Goal: Check status: Check status

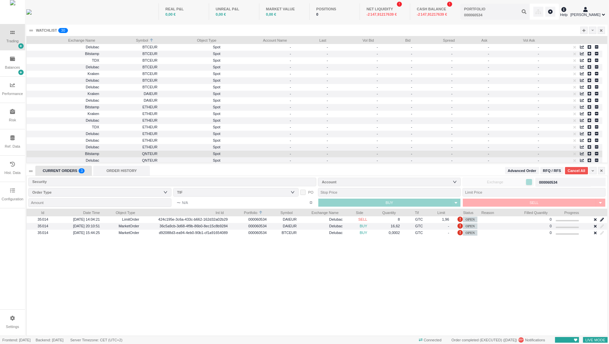
scroll to position [126, 581]
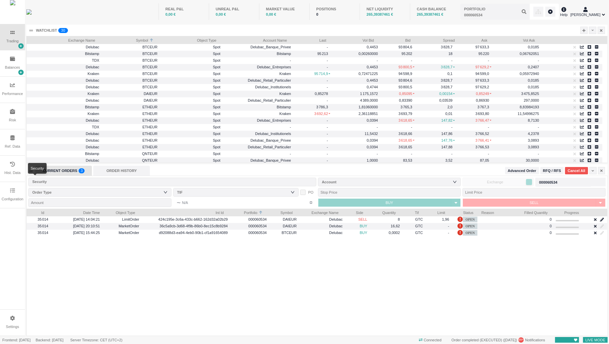
click at [180, 182] on div "Security" at bounding box center [170, 181] width 277 height 7
click at [132, 174] on div "ORDER HISTORY" at bounding box center [121, 170] width 57 height 10
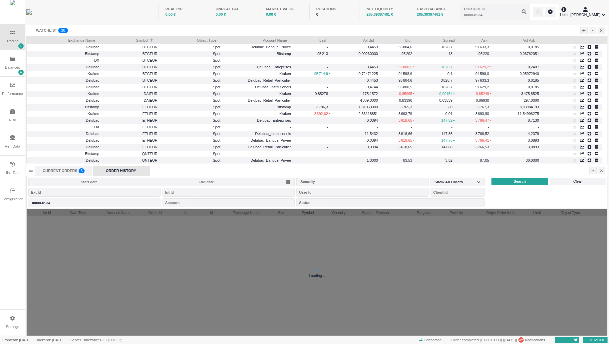
scroll to position [127, 581]
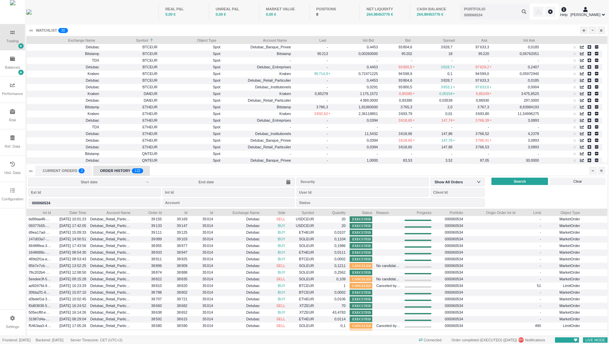
click at [216, 180] on input at bounding box center [206, 181] width 114 height 5
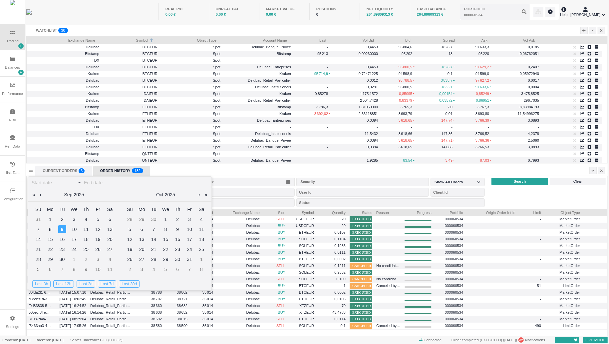
click at [45, 286] on div "Last 3h" at bounding box center [41, 283] width 18 height 7
type input "[DATE]"
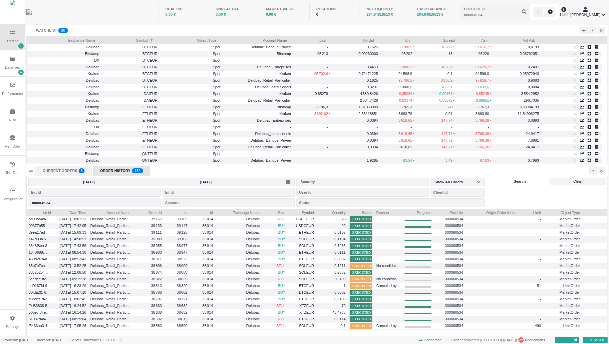
click at [506, 178] on div "Search" at bounding box center [519, 180] width 57 height 7
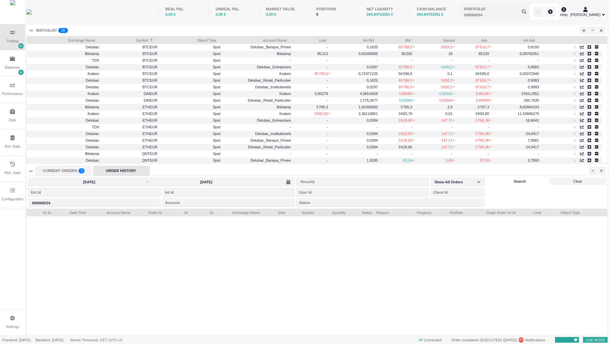
click at [498, 183] on div "Search" at bounding box center [519, 180] width 57 height 7
click at [109, 169] on div "ORDER HISTORY" at bounding box center [121, 170] width 57 height 10
click at [235, 181] on input "[DATE]" at bounding box center [206, 181] width 114 height 5
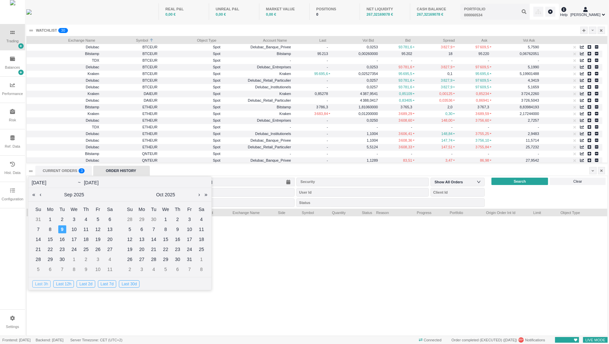
click at [46, 281] on div "Last 3h" at bounding box center [41, 283] width 18 height 7
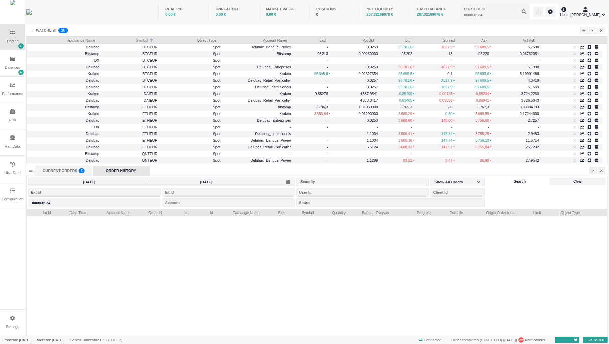
click at [520, 184] on div "Search" at bounding box center [519, 180] width 57 height 7
click at [118, 172] on div "ORDER HISTORY" at bounding box center [121, 170] width 57 height 10
click at [516, 180] on span "Search" at bounding box center [520, 181] width 12 height 6
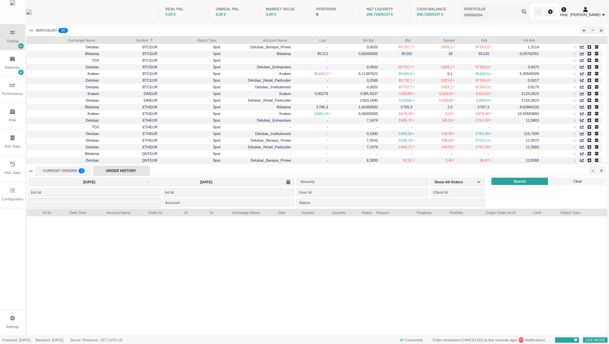
click at [94, 206] on input "text" at bounding box center [94, 202] width 132 height 9
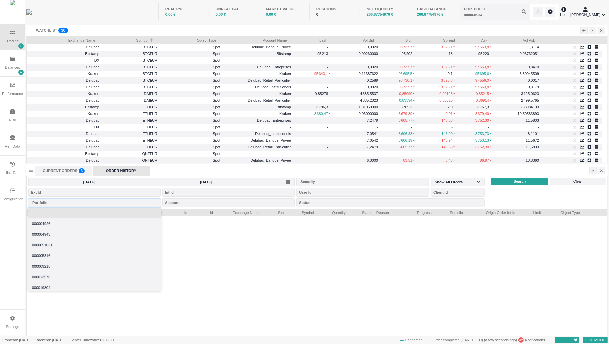
click at [94, 206] on input "text" at bounding box center [94, 202] width 132 height 9
type input "000060534"
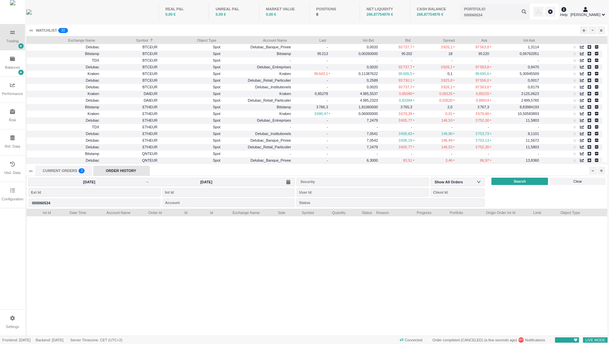
click at [222, 260] on div at bounding box center [317, 275] width 581 height 119
click at [111, 207] on div "000060534 000060534" at bounding box center [94, 202] width 132 height 11
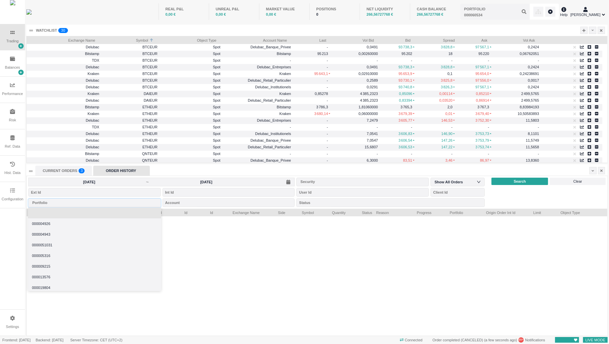
click at [66, 214] on li at bounding box center [94, 212] width 133 height 11
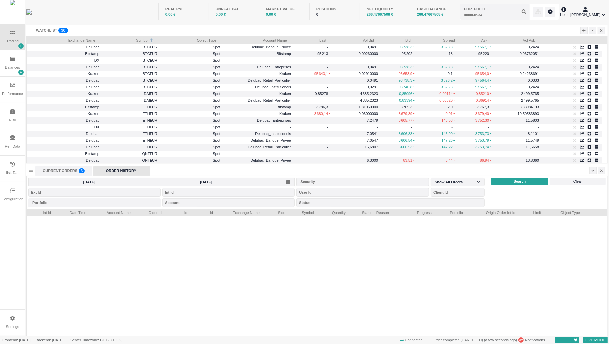
click at [502, 186] on div "2025-09-09 ~ 2025-09-09 Security Show All Orders Portfolio Account Status Searc…" at bounding box center [317, 192] width 581 height 33
click at [508, 183] on div "Search" at bounding box center [519, 180] width 57 height 7
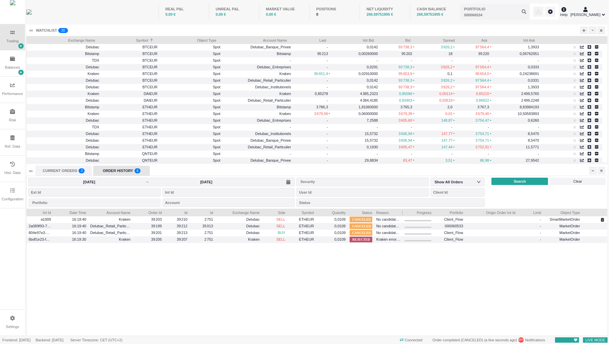
click at [402, 211] on div at bounding box center [402, 211] width 3 height 7
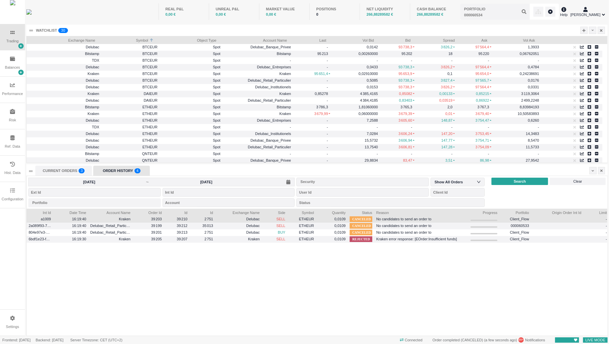
drag, startPoint x: 402, startPoint y: 211, endPoint x: 468, endPoint y: 216, distance: 66.1
click at [468, 216] on div "Int Id Date Time Account Name Order Id Id Id Exchange Name Side" at bounding box center [317, 271] width 581 height 127
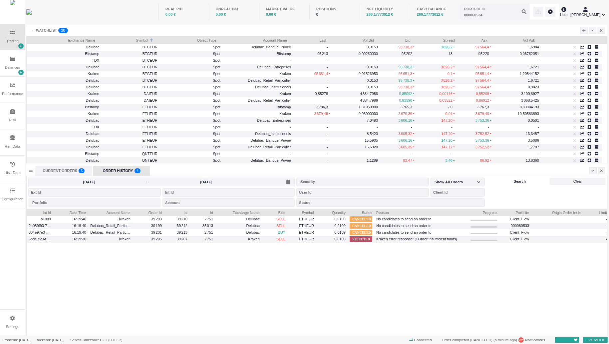
click at [517, 182] on span "Search" at bounding box center [520, 181] width 12 height 6
click at [532, 182] on div "Search" at bounding box center [519, 180] width 57 height 7
click at [195, 183] on input "[DATE]" at bounding box center [206, 181] width 114 height 5
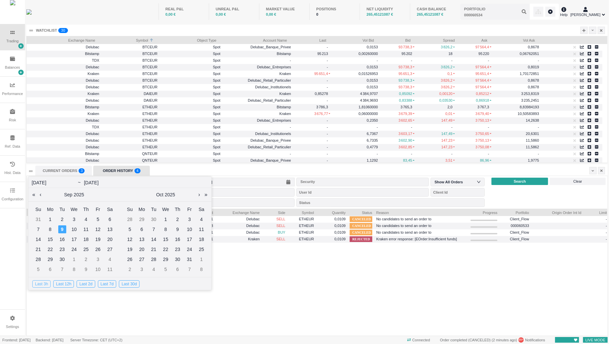
click at [40, 285] on div "Last 3h" at bounding box center [41, 283] width 18 height 7
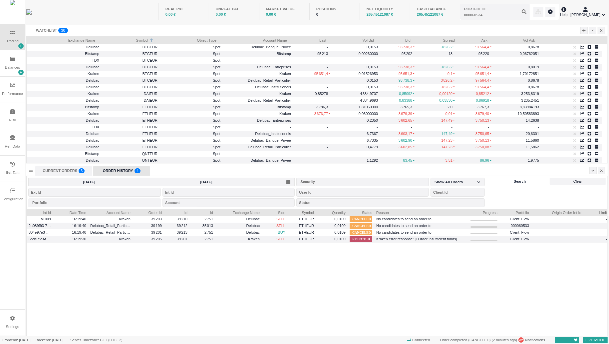
click at [516, 180] on span "Search" at bounding box center [520, 181] width 12 height 6
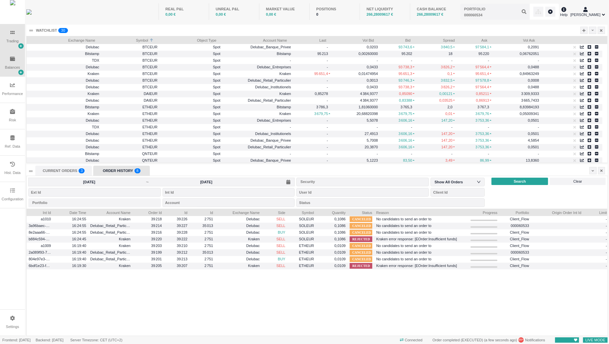
click at [5, 62] on div "Balances" at bounding box center [12, 63] width 25 height 26
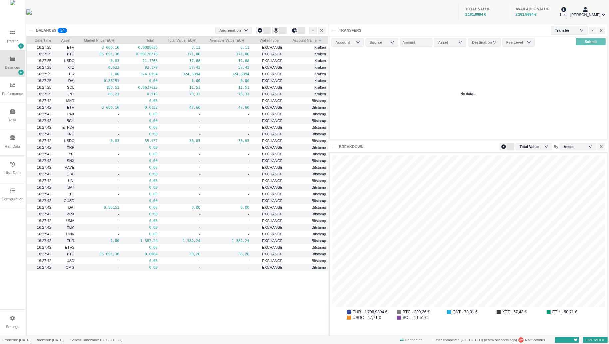
scroll to position [3, 3]
click at [11, 88] on div "Performance" at bounding box center [12, 90] width 25 height 26
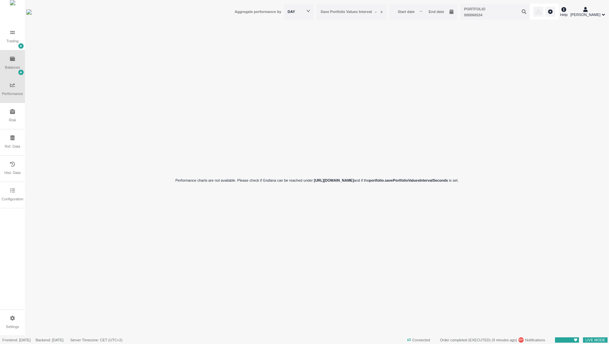
click at [10, 68] on div "Balances" at bounding box center [12, 68] width 15 height 6
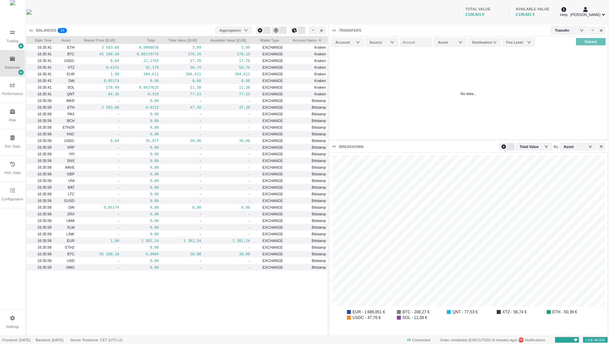
scroll to position [183, 278]
click at [316, 0] on div "TOTAL VALUE 2 138,791 € AVAILABLE VALUE 2 138,791 €" at bounding box center [319, 11] width 480 height 23
click at [13, 35] on icon at bounding box center [12, 32] width 4 height 5
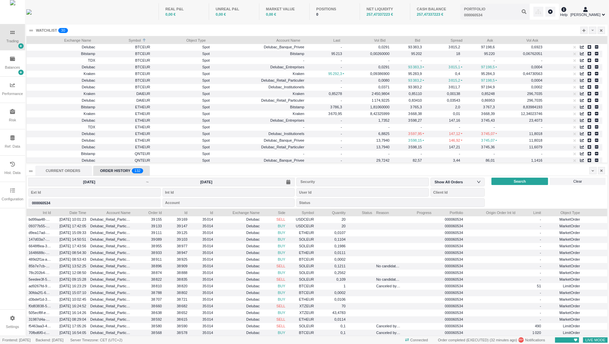
scroll to position [127, 581]
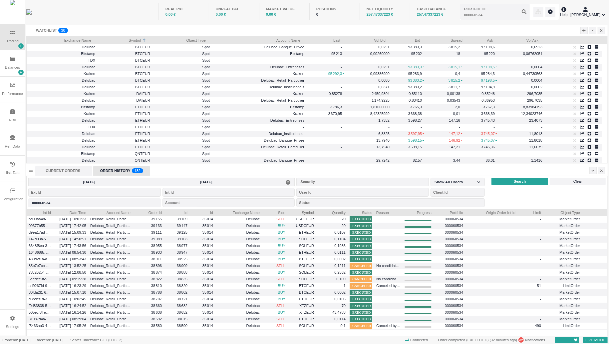
click at [223, 181] on input "[DATE]" at bounding box center [206, 181] width 114 height 5
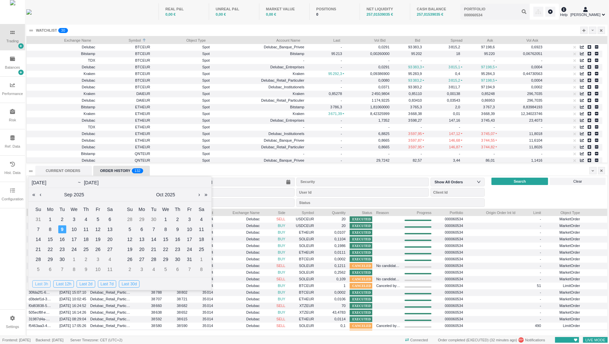
click at [46, 283] on div "Last 3h" at bounding box center [41, 283] width 18 height 7
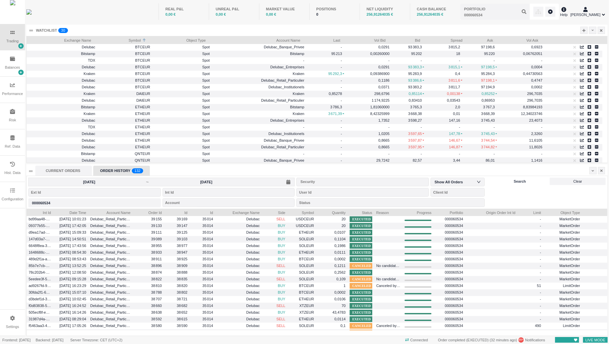
click at [515, 178] on span "Search" at bounding box center [520, 181] width 12 height 6
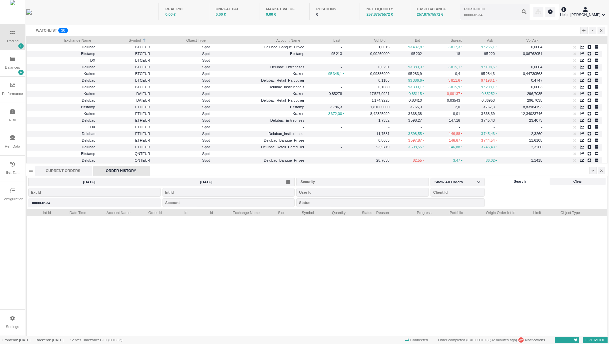
click at [515, 178] on span "Search" at bounding box center [520, 181] width 12 height 6
click at [115, 204] on div "Portfolio 000060534" at bounding box center [94, 202] width 132 height 9
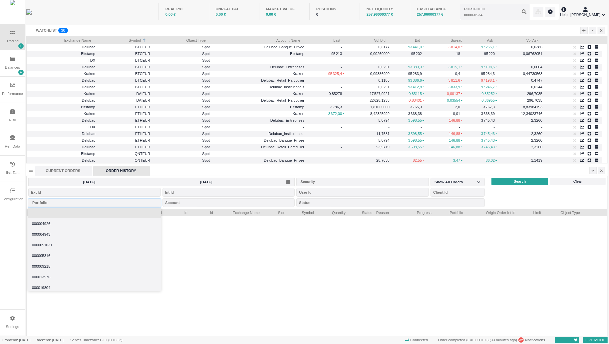
click at [109, 208] on li at bounding box center [94, 212] width 133 height 11
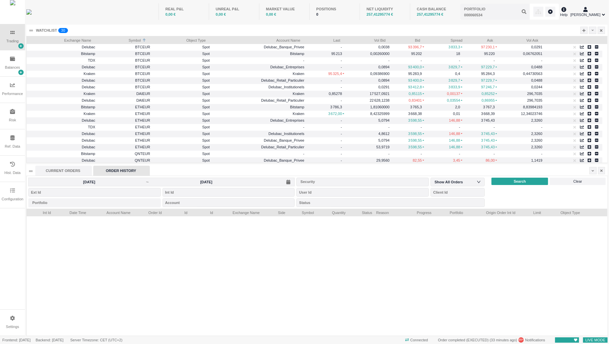
click at [505, 185] on div "2025-09-09 ~ 2025-09-09 Security Show All Orders Portfolio Account Status Searc…" at bounding box center [317, 192] width 581 height 33
click at [507, 181] on div "Search" at bounding box center [519, 180] width 57 height 7
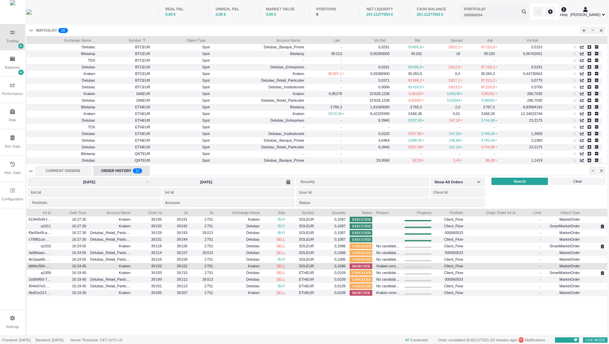
click at [390, 266] on span "Kraken error response: [EOrder:Insufficient funds]" at bounding box center [389, 266] width 24 height 8
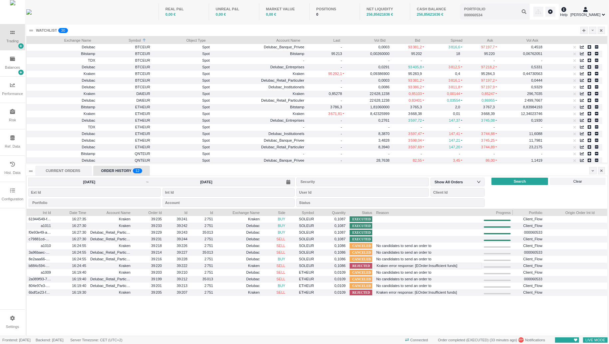
drag, startPoint x: 402, startPoint y: 211, endPoint x: 481, endPoint y: 213, distance: 79.3
click at [481, 213] on div at bounding box center [481, 211] width 3 height 7
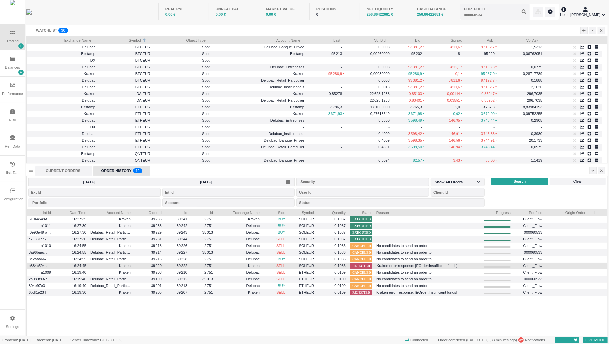
click at [418, 263] on span "Kraken error response: [EOrder:Insufficient funds]" at bounding box center [428, 266] width 103 height 8
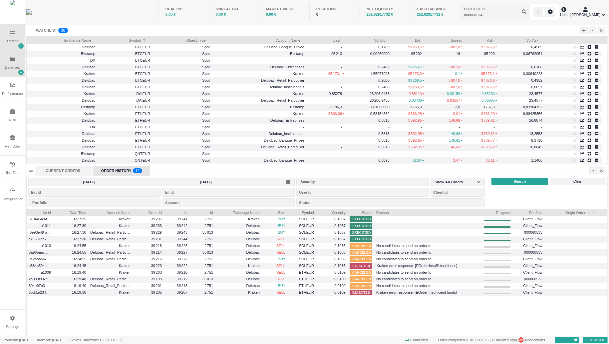
click at [7, 63] on div "Balances" at bounding box center [12, 63] width 25 height 26
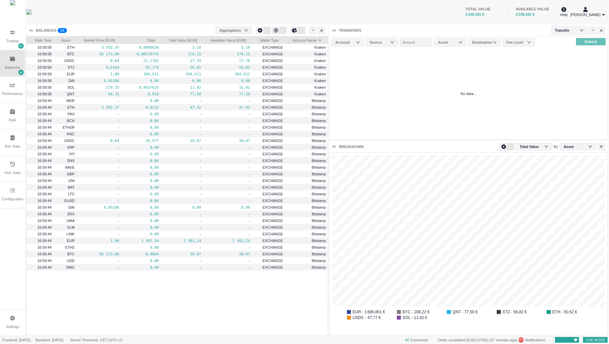
scroll to position [183, 278]
drag, startPoint x: 146, startPoint y: 37, endPoint x: 352, endPoint y: 5, distance: 208.5
click at [352, 5] on div "TOTAL VALUE 2 139,111 € AVAILABLE VALUE 2 139,111 €" at bounding box center [319, 11] width 480 height 23
click at [249, 30] on div "Aggregation" at bounding box center [233, 30] width 37 height 7
click at [239, 49] on li "Account" at bounding box center [233, 51] width 37 height 11
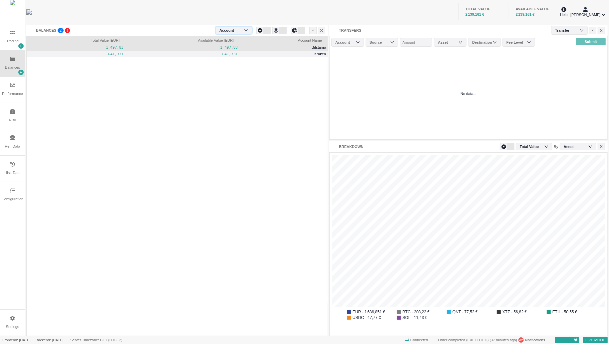
scroll to position [266, 301]
click at [244, 29] on icon "icon: down" at bounding box center [246, 30] width 4 height 4
click at [238, 40] on li "None" at bounding box center [233, 40] width 37 height 11
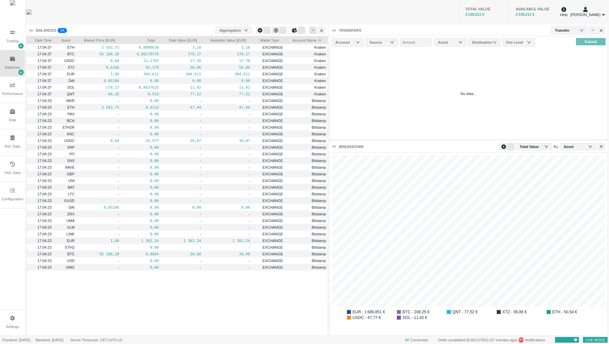
click at [314, 30] on icon at bounding box center [313, 31] width 2 height 4
click at [317, 54] on li "Table Settings" at bounding box center [327, 52] width 37 height 11
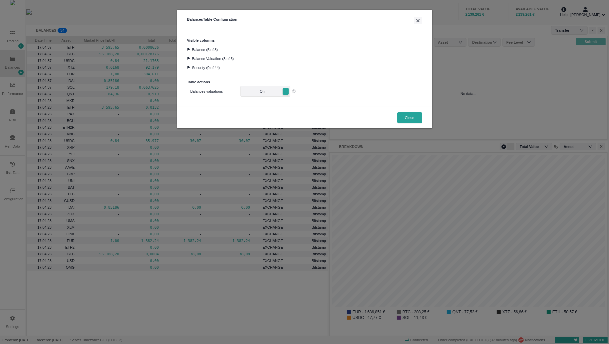
click at [191, 49] on div at bounding box center [188, 49] width 9 height 3
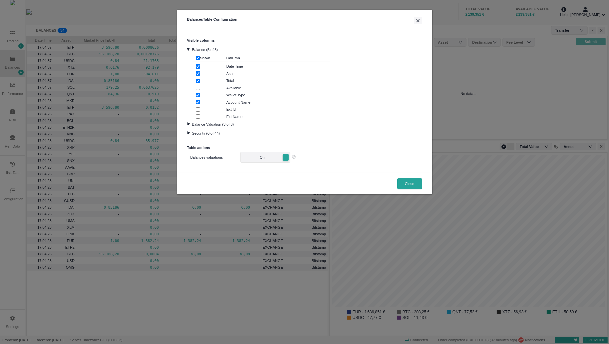
click at [198, 108] on input "checkbox" at bounding box center [198, 109] width 4 height 4
checkbox input "true"
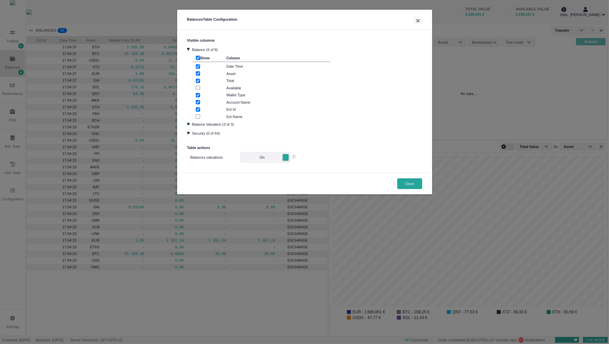
scroll to position [183, 278]
click at [198, 108] on input "checkbox" at bounding box center [198, 109] width 4 height 4
checkbox input "false"
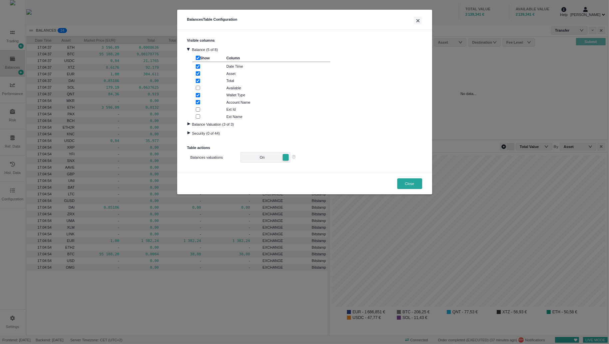
click at [196, 117] on input "checkbox" at bounding box center [198, 116] width 4 height 4
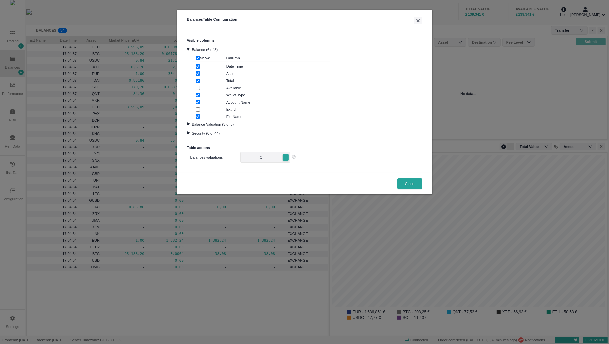
click at [196, 117] on input "checkbox" at bounding box center [198, 116] width 4 height 4
checkbox input "false"
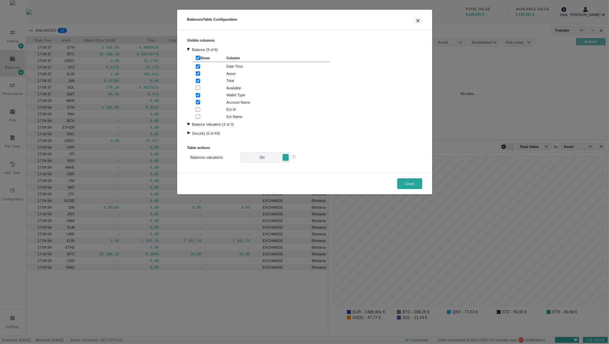
click at [189, 124] on div at bounding box center [188, 123] width 9 height 3
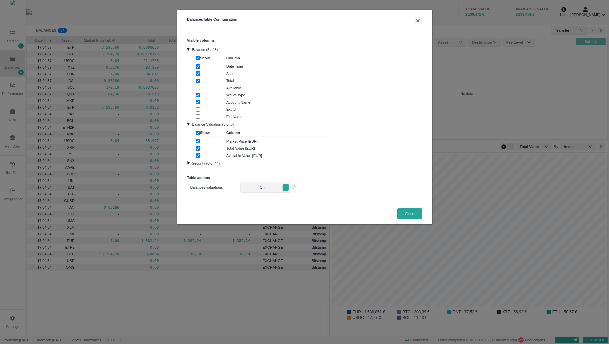
click at [188, 159] on div "Security (0 of 44)" at bounding box center [304, 162] width 235 height 9
click at [188, 163] on div at bounding box center [188, 162] width 9 height 3
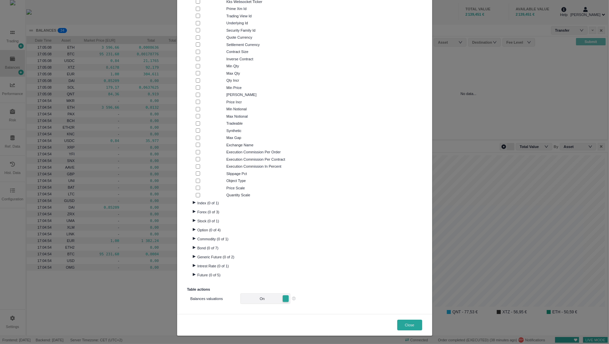
scroll to position [219, 0]
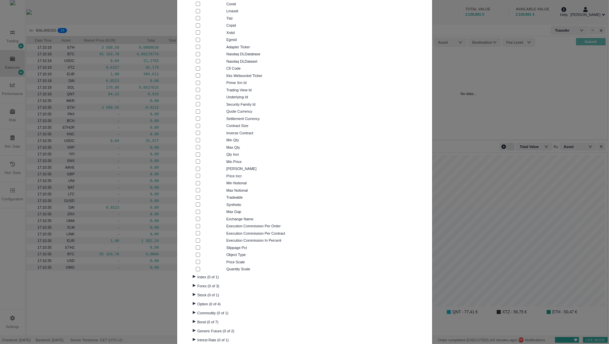
click at [180, 3] on div "Visible columns Balance (5 of 8) Show Column Date Time Asset Total Available Wa…" at bounding box center [304, 99] width 255 height 577
click at [25, 50] on div "Balances Table Configuration × Visible columns Balance (5 of 8) Show Column Dat…" at bounding box center [304, 172] width 609 height 344
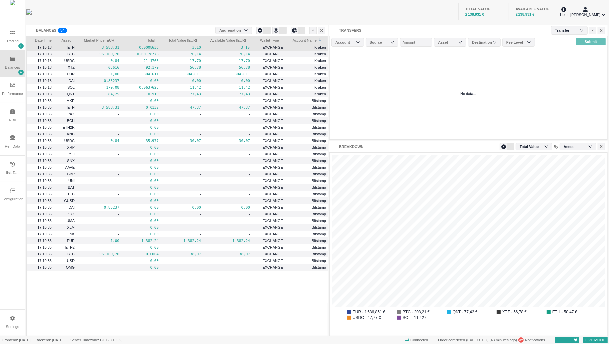
drag, startPoint x: 222, startPoint y: 48, endPoint x: 241, endPoint y: 47, distance: 19.0
click at [241, 47] on pre "3,10" at bounding box center [227, 48] width 44 height 8
click at [237, 43] on div "Date Time Asset Market Price [EUR] Total Total Value [EUR] Available Value [EUR…" at bounding box center [177, 40] width 301 height 8
click at [22, 35] on div "Trading" at bounding box center [12, 37] width 25 height 26
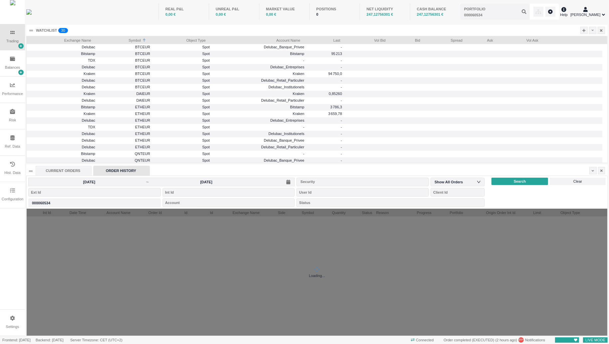
scroll to position [7, 114]
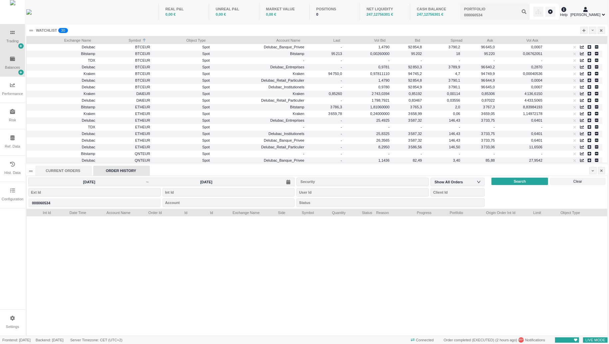
click at [7, 62] on div "Balances" at bounding box center [12, 63] width 25 height 26
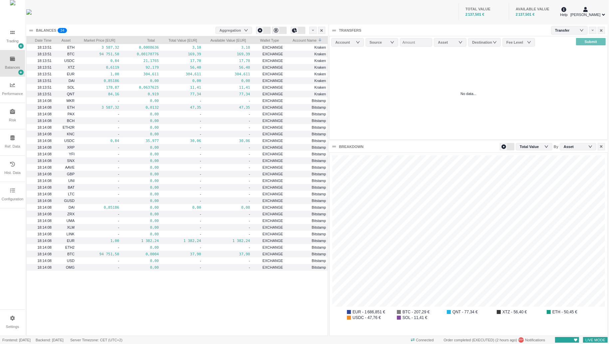
scroll to position [183, 278]
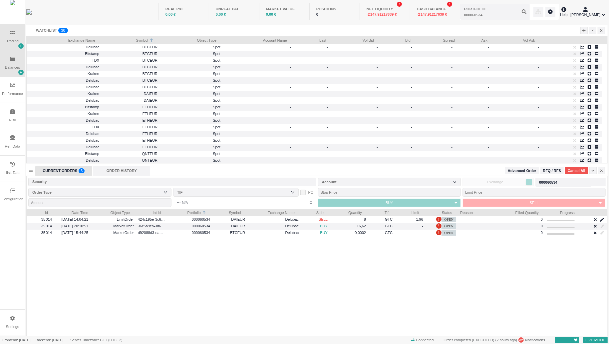
scroll to position [127, 581]
click at [6, 65] on div "Balances" at bounding box center [12, 63] width 25 height 26
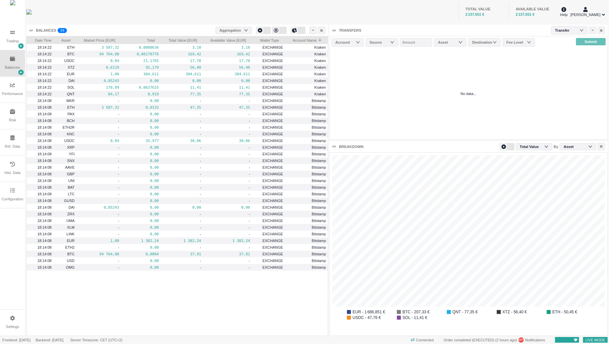
scroll to position [0, 0]
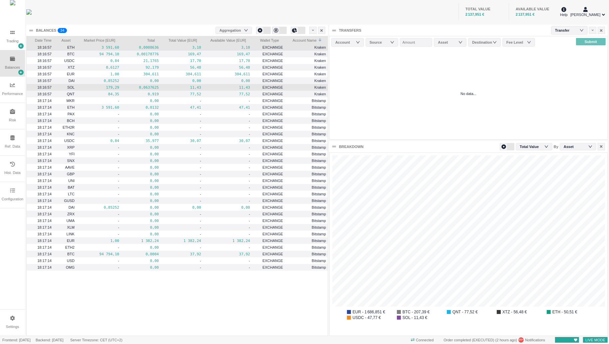
click at [235, 49] on pre "3,10" at bounding box center [227, 48] width 45 height 8
click at [235, 49] on pre "3,10" at bounding box center [227, 48] width 44 height 8
click at [150, 47] on pre "0,0008636" at bounding box center [141, 48] width 35 height 8
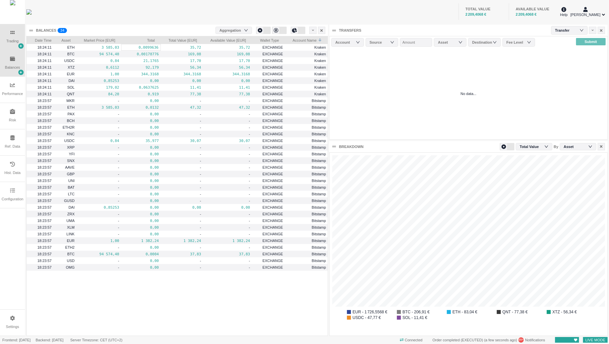
drag, startPoint x: 65, startPoint y: 1, endPoint x: 16, endPoint y: 40, distance: 63.0
click at [16, 40] on div "Trading" at bounding box center [12, 41] width 12 height 6
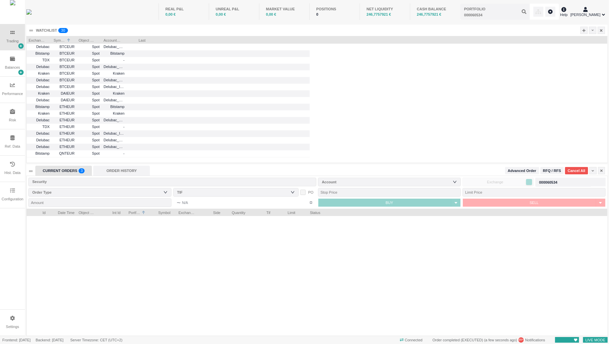
scroll to position [127, 581]
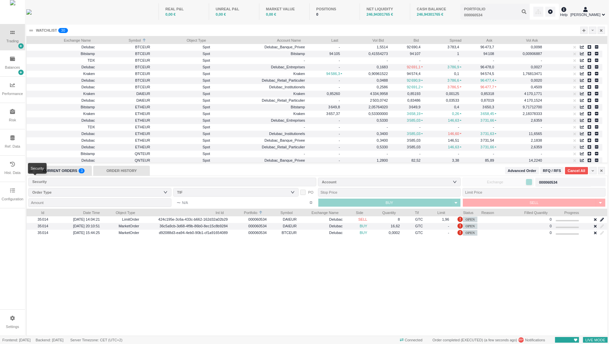
click at [122, 172] on div "ORDER HISTORY" at bounding box center [121, 170] width 57 height 10
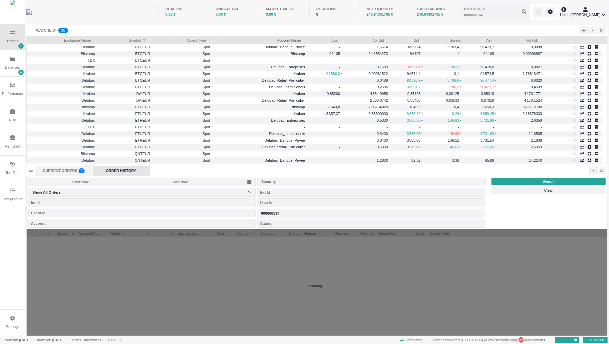
scroll to position [7, 114]
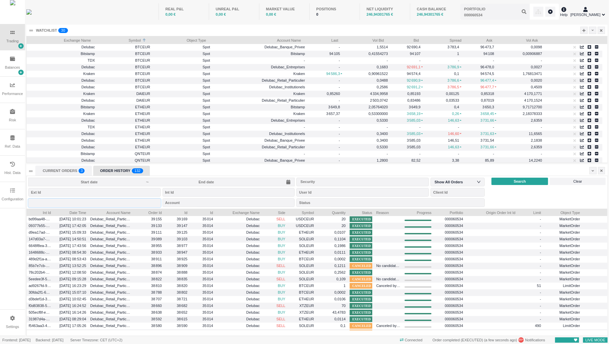
click at [92, 203] on div "Portfolio 000060534" at bounding box center [94, 202] width 132 height 9
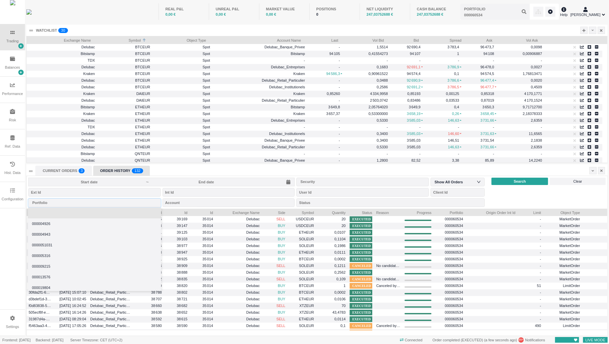
click at [92, 203] on div "Portfolio" at bounding box center [93, 202] width 122 height 7
click at [75, 210] on li at bounding box center [94, 212] width 133 height 11
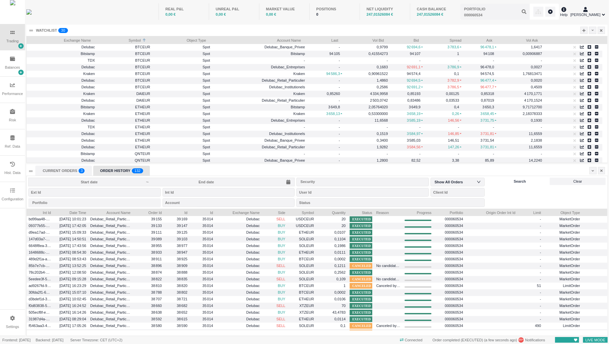
click at [514, 184] on div "Search" at bounding box center [519, 180] width 57 height 7
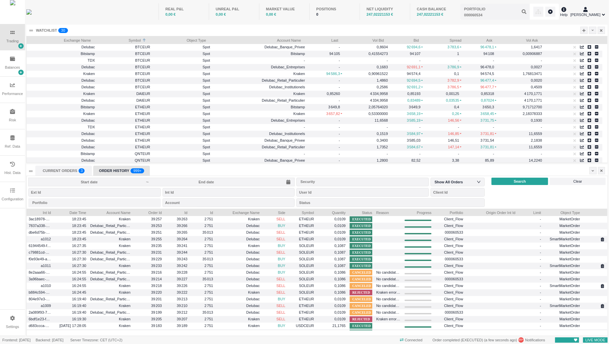
click at [240, 182] on input at bounding box center [206, 181] width 114 height 5
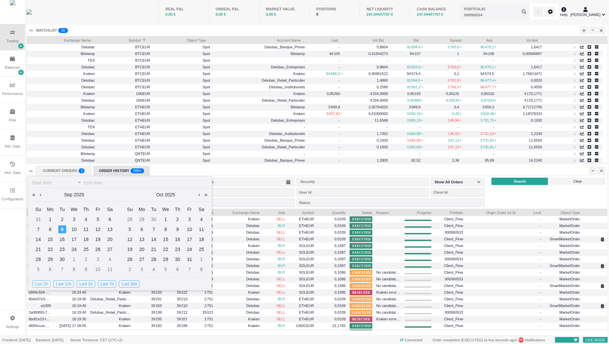
click at [47, 284] on div "Last 3h" at bounding box center [41, 283] width 18 height 7
type input "[DATE]"
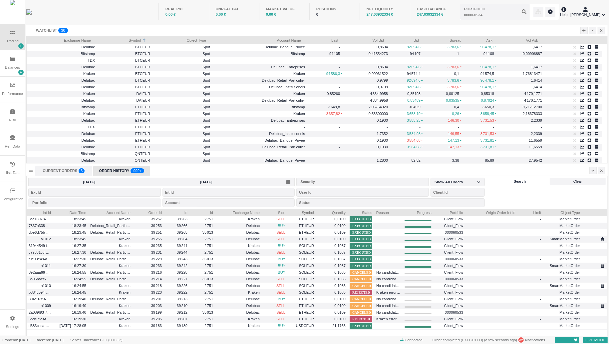
click at [521, 183] on span "Search" at bounding box center [520, 181] width 12 height 6
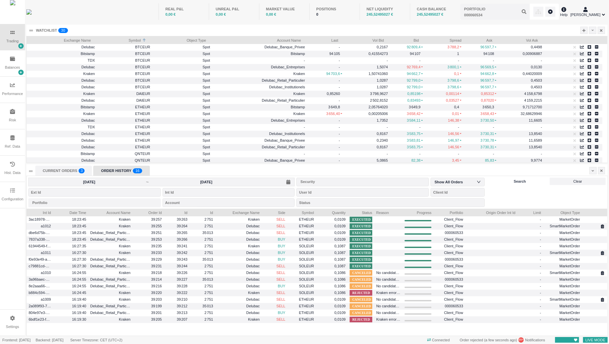
click at [515, 183] on span "Search" at bounding box center [520, 181] width 12 height 6
click at [209, 183] on input "[DATE]" at bounding box center [206, 181] width 114 height 5
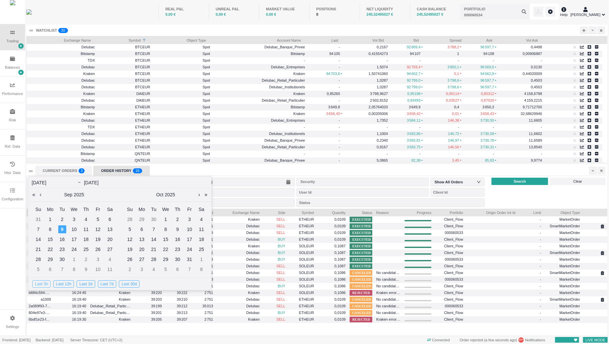
click at [43, 283] on div "Last 3h" at bounding box center [41, 283] width 18 height 7
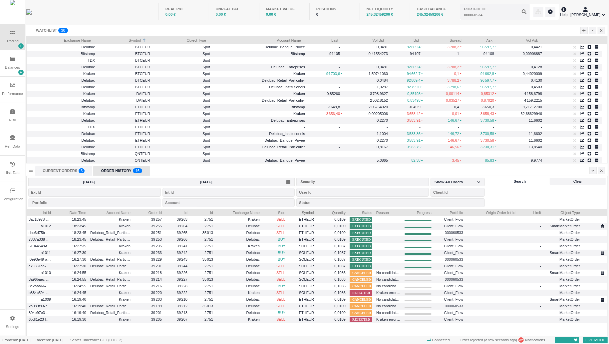
click at [520, 181] on span "Search" at bounding box center [520, 181] width 12 height 6
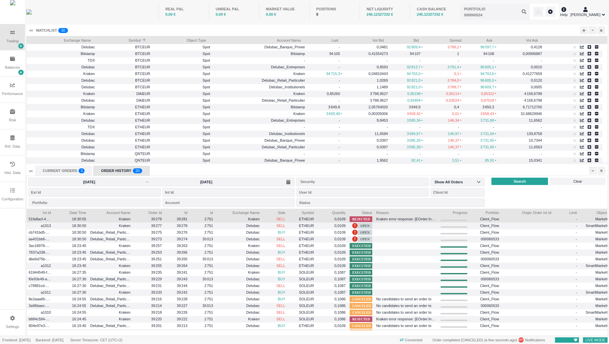
drag, startPoint x: 402, startPoint y: 211, endPoint x: 438, endPoint y: 217, distance: 36.4
click at [438, 217] on div "Int Id Date Time Account Name Order Id Id Id Exchange Name Side" at bounding box center [317, 271] width 581 height 127
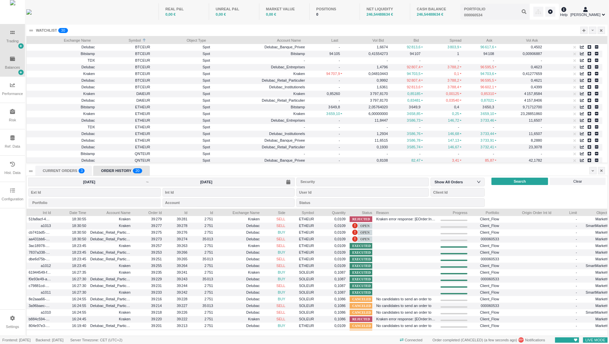
click at [6, 67] on div "Balances" at bounding box center [12, 68] width 15 height 6
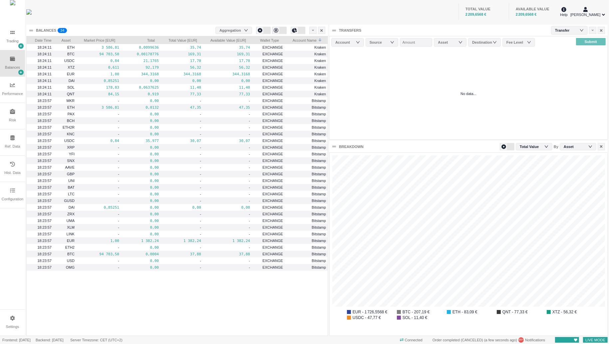
scroll to position [183, 278]
